Goal: Transaction & Acquisition: Purchase product/service

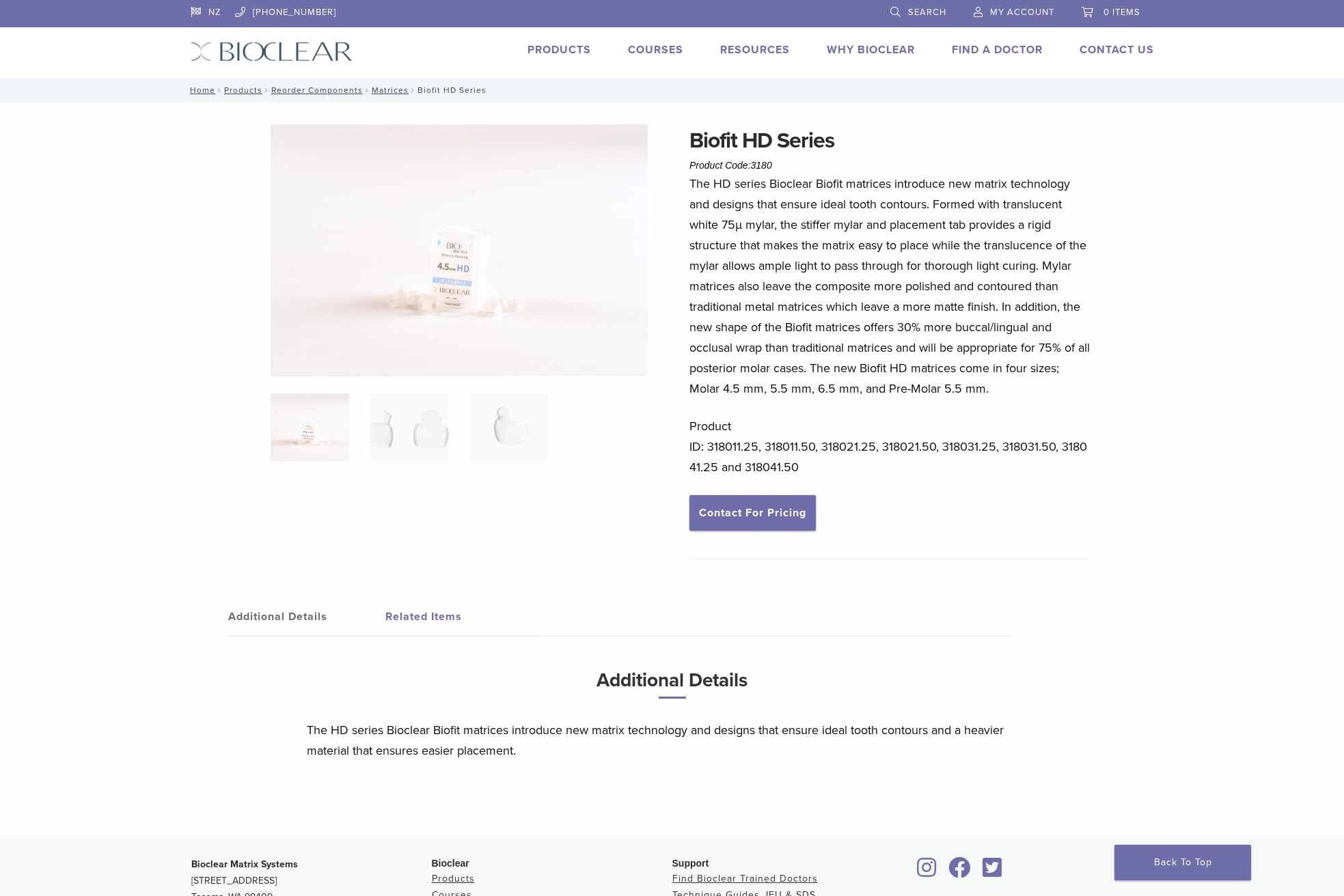
click at [552, 48] on link "Products" at bounding box center [558, 50] width 64 height 14
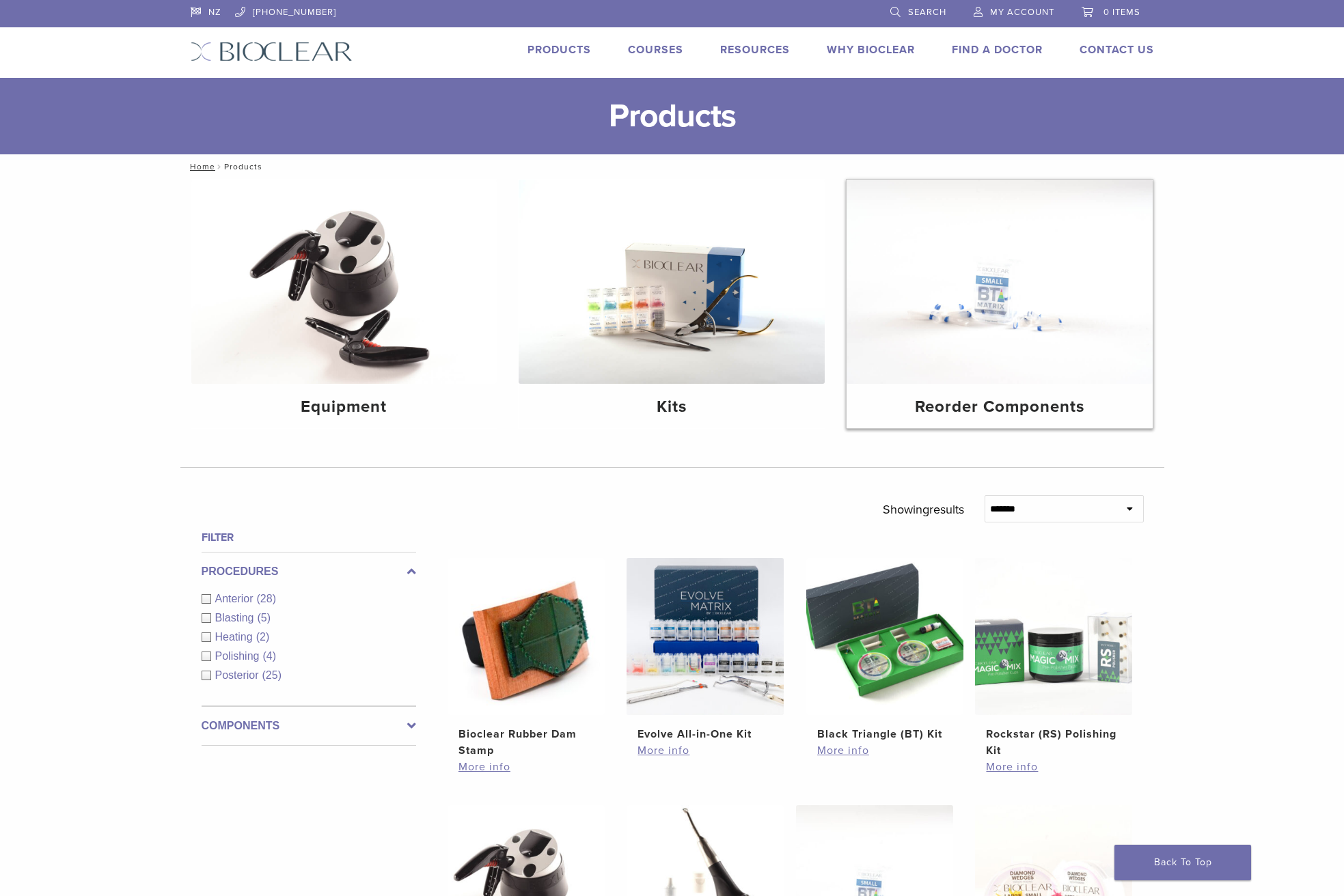
click at [998, 286] on img at bounding box center [999, 281] width 306 height 204
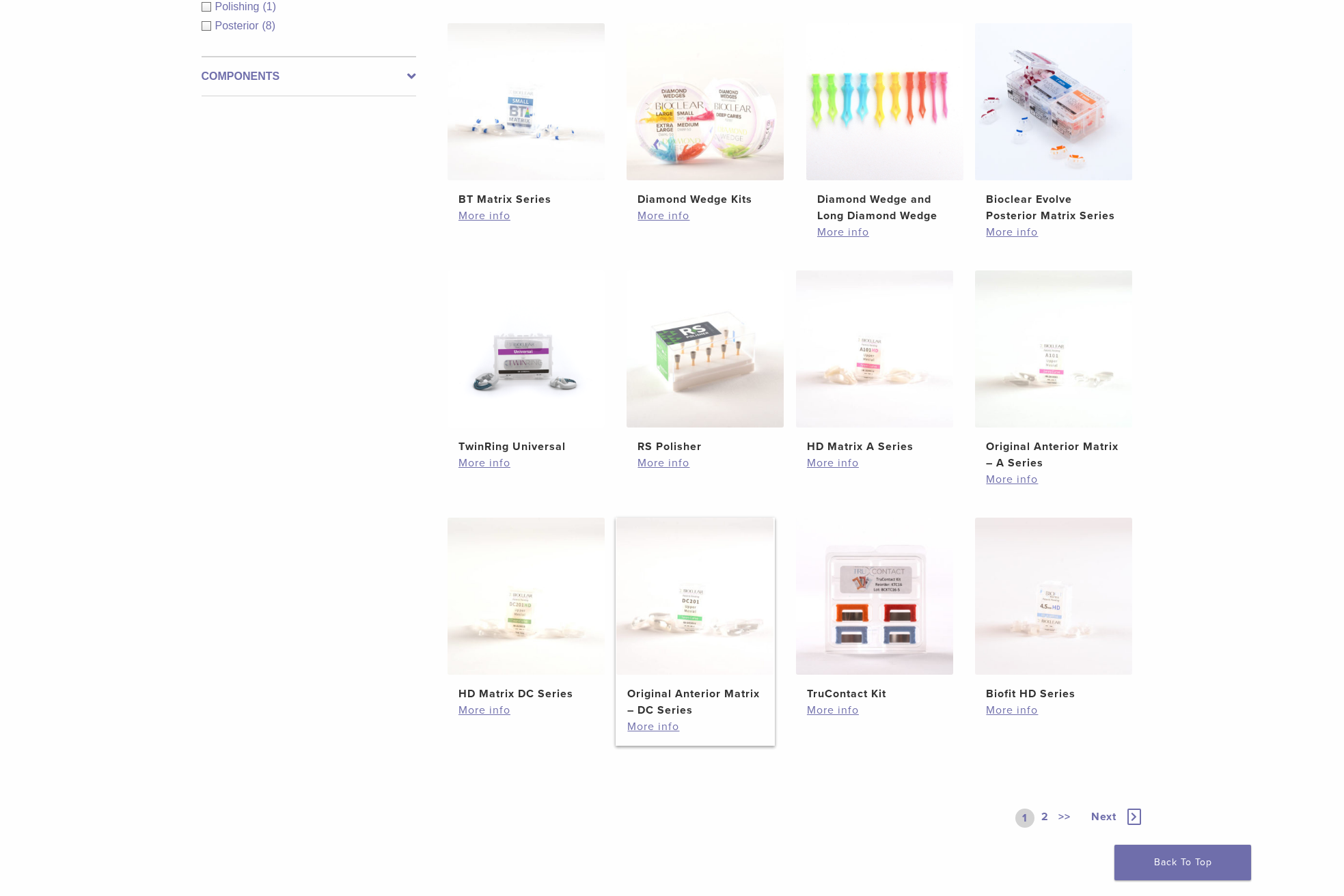
scroll to position [274, 0]
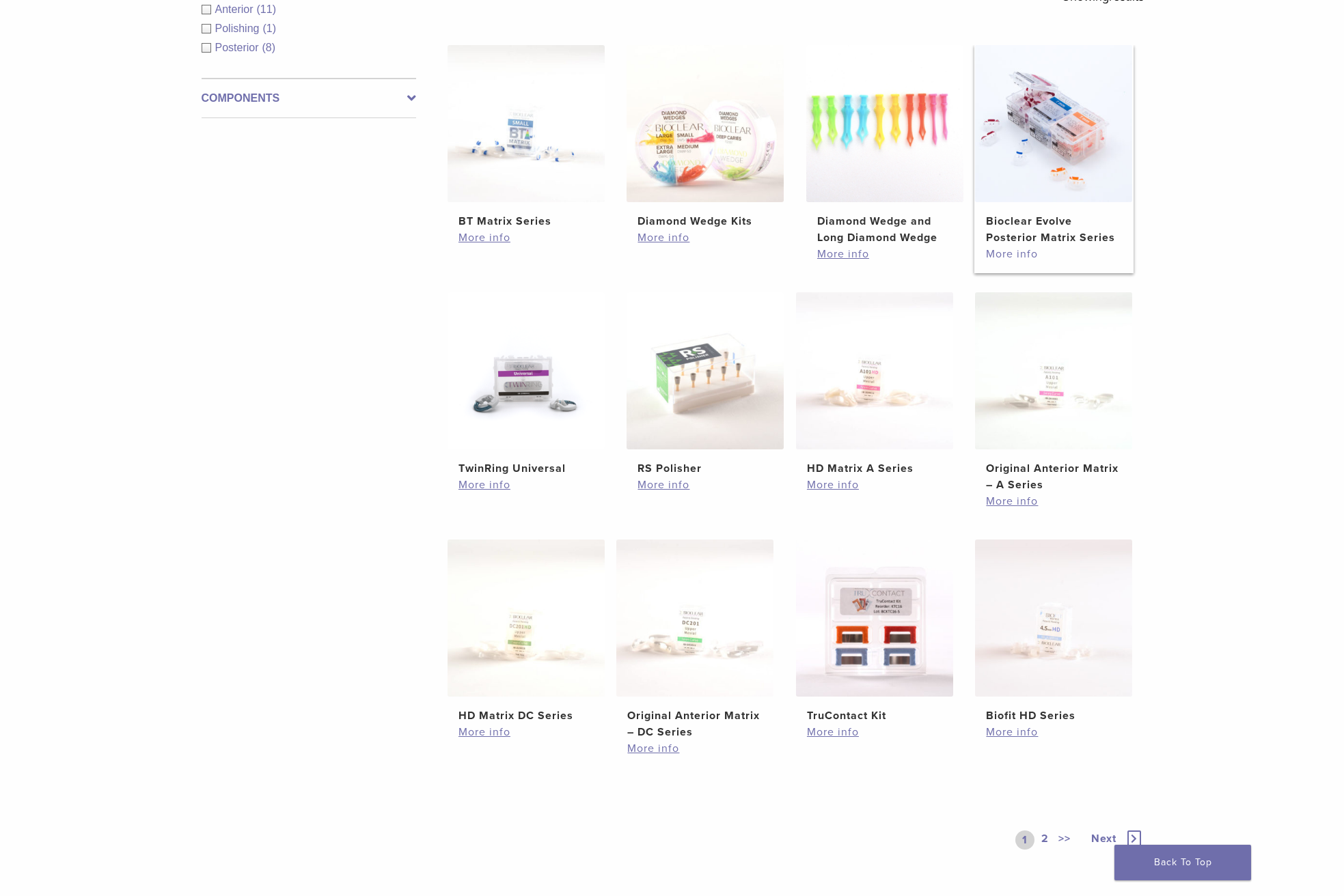
click at [1011, 258] on link "More info" at bounding box center [1053, 254] width 135 height 17
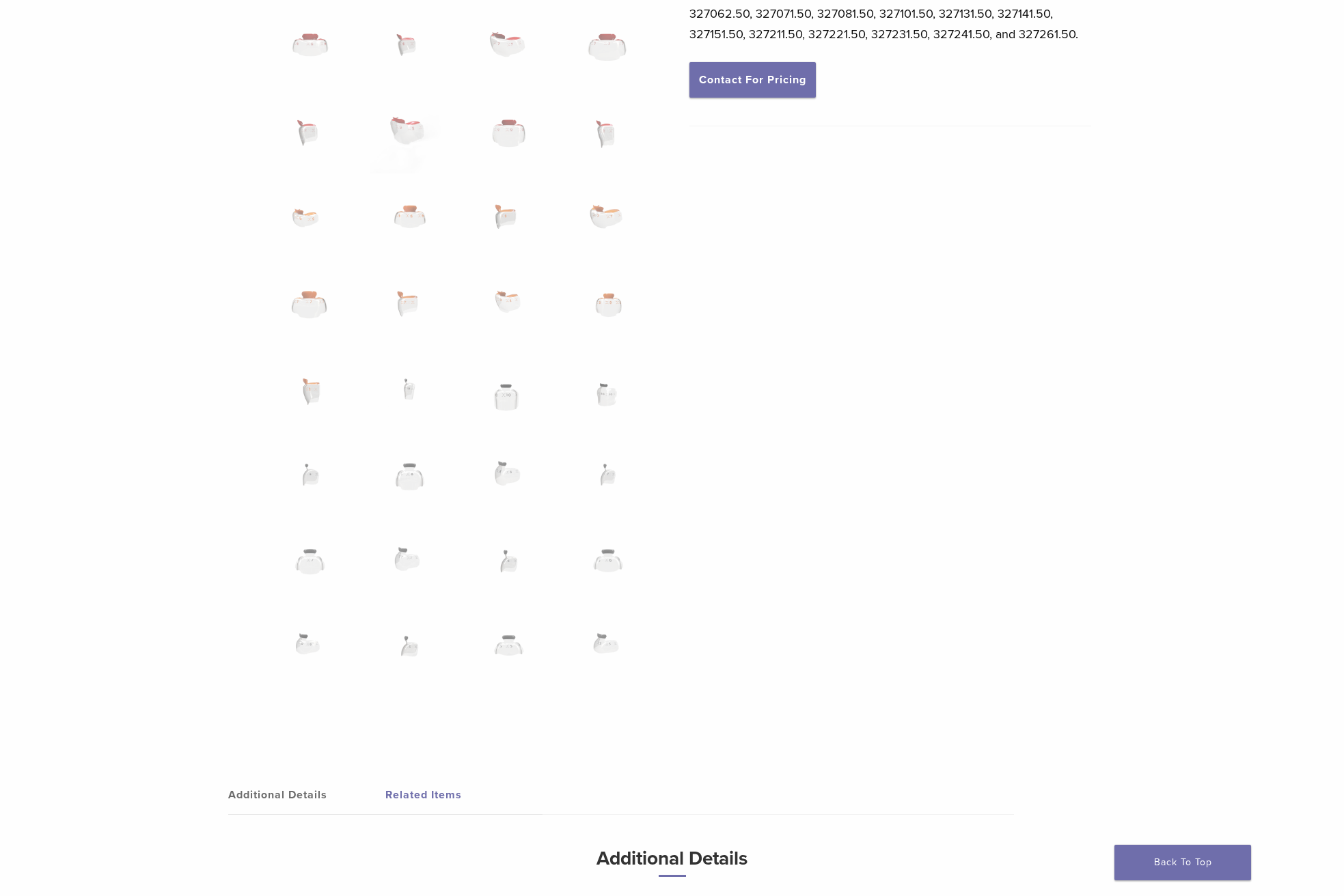
scroll to position [887, 0]
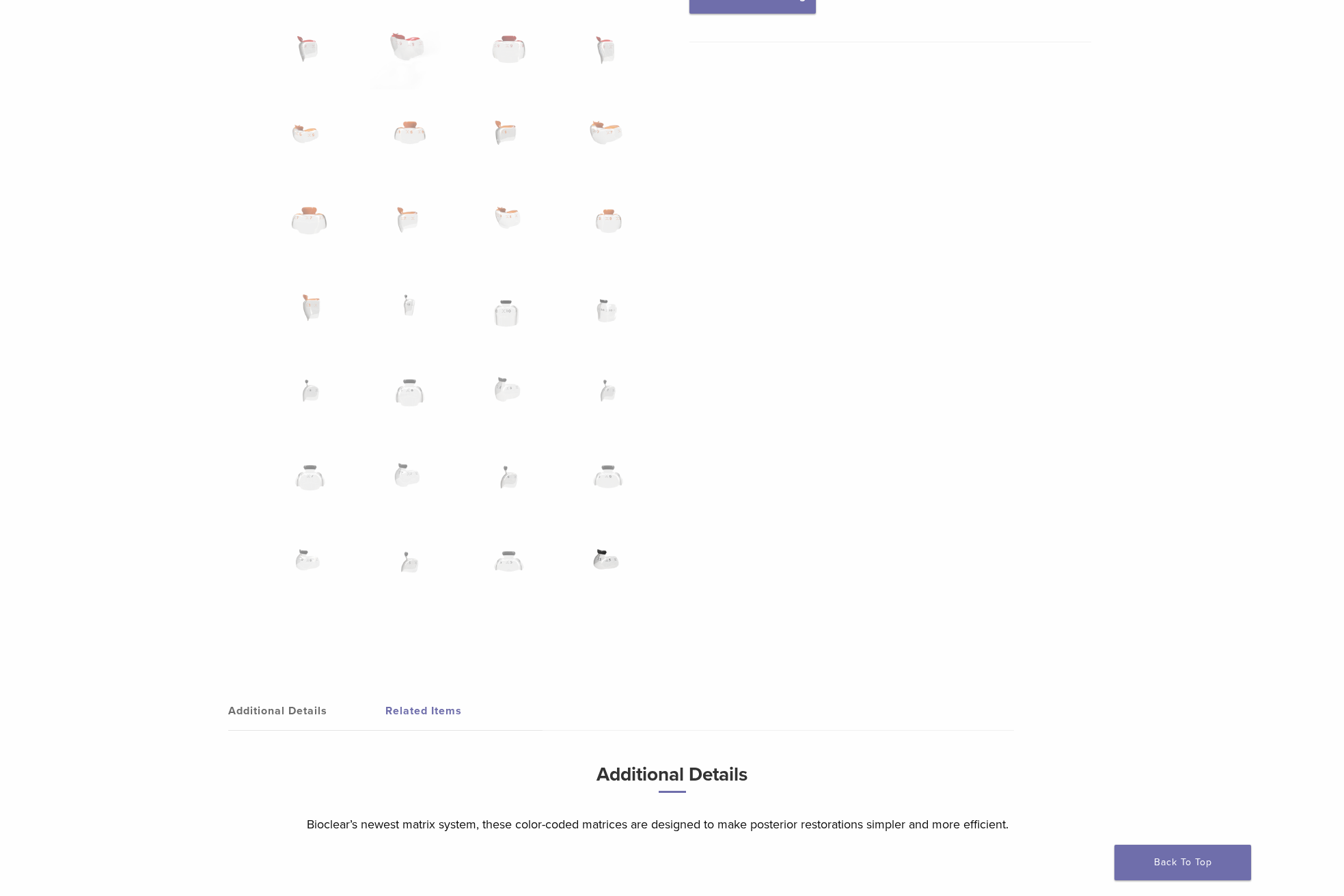
click at [603, 557] on img at bounding box center [607, 571] width 78 height 68
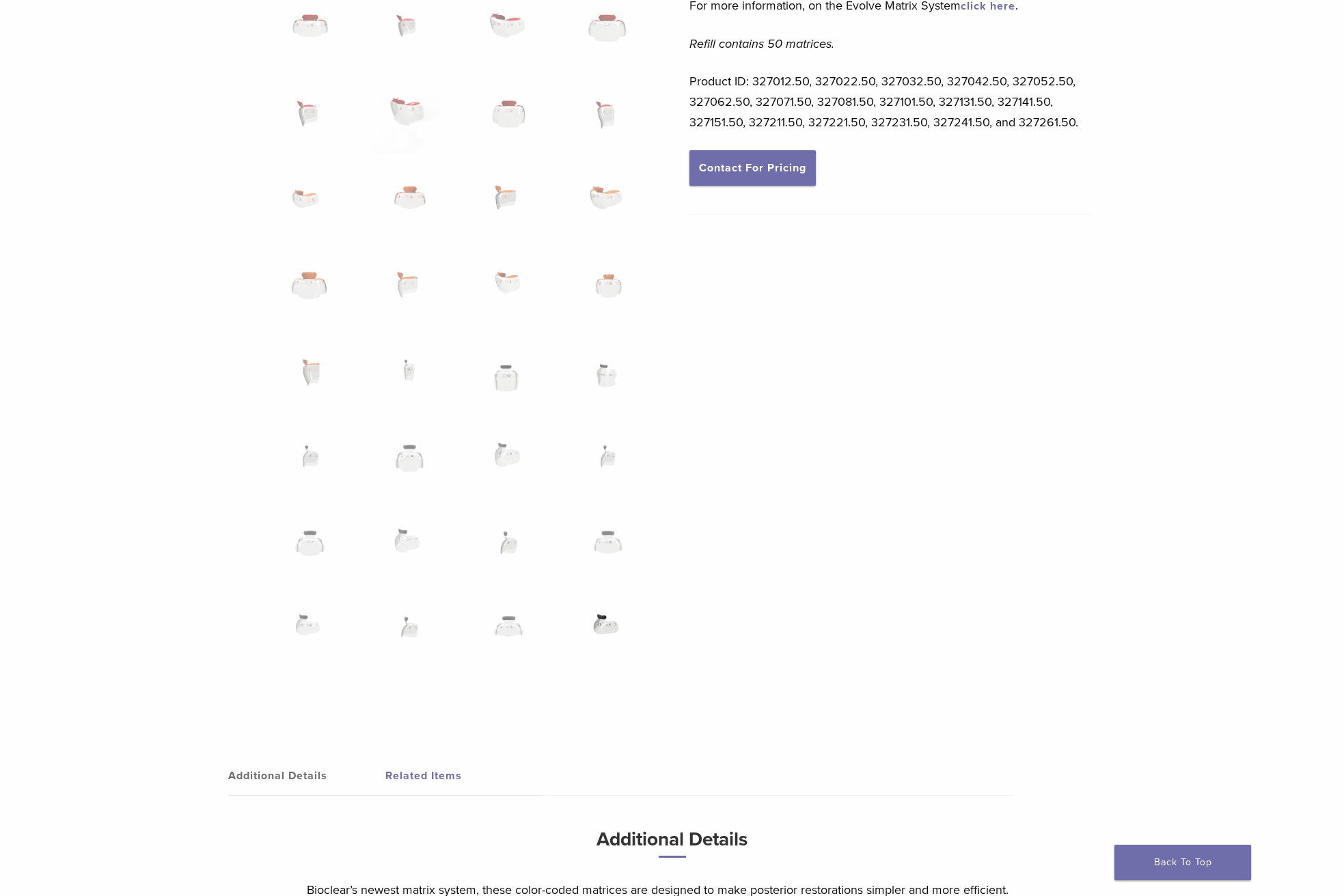
scroll to position [751, 0]
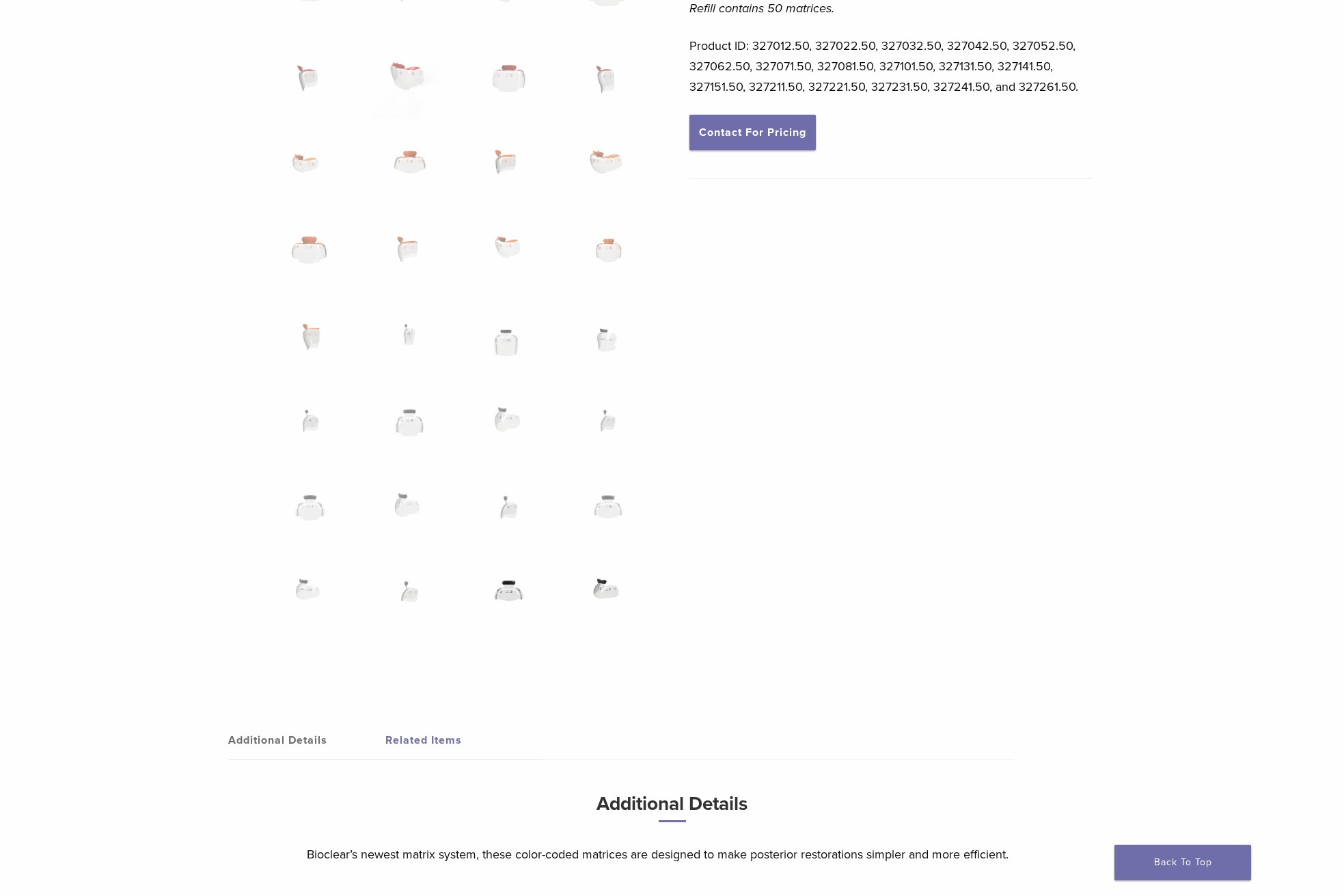
click at [500, 593] on img at bounding box center [508, 600] width 78 height 68
click at [500, 586] on img at bounding box center [508, 600] width 78 height 68
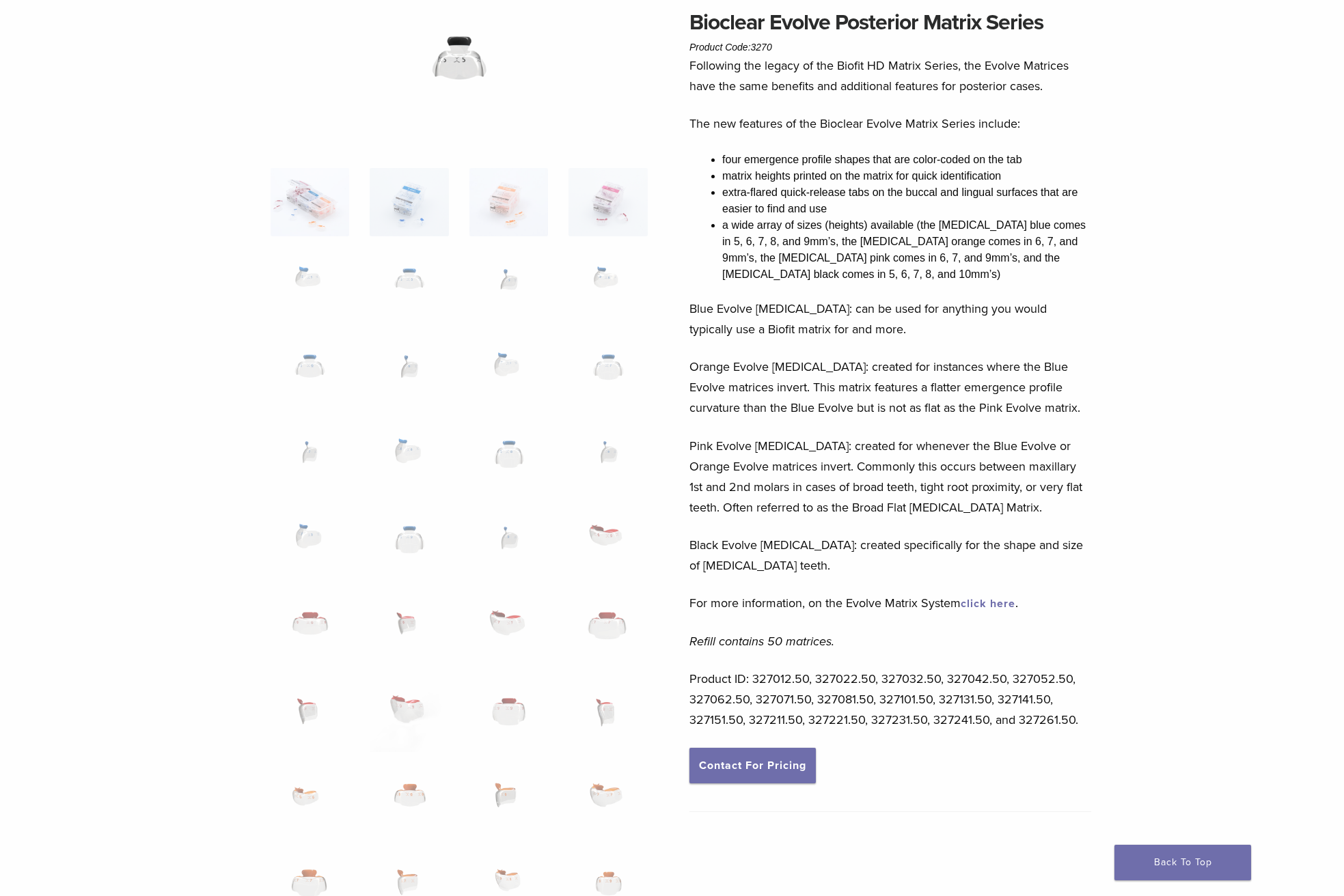
scroll to position [0, 0]
